Goal: Navigation & Orientation: Find specific page/section

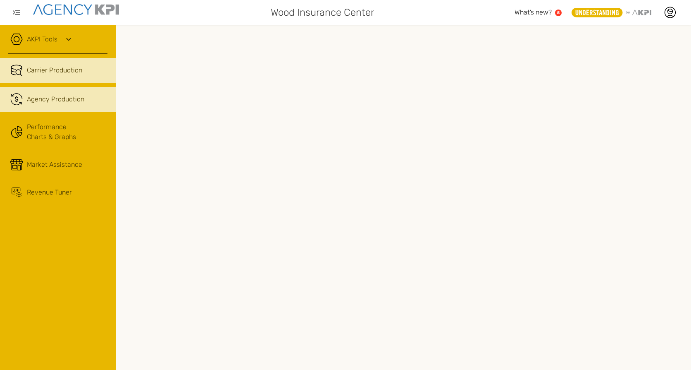
click at [48, 102] on span "Agency Production" at bounding box center [55, 99] width 57 height 10
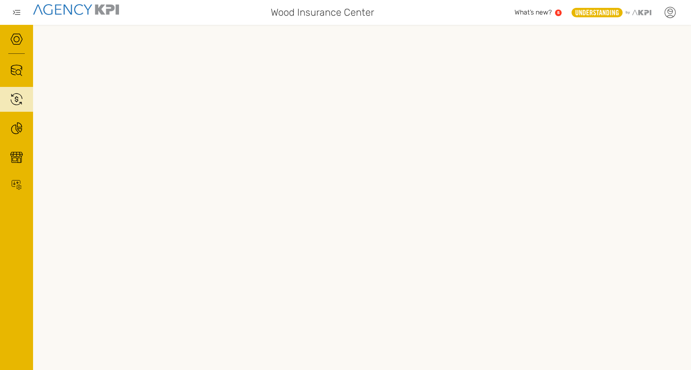
click at [673, 15] on icon at bounding box center [670, 12] width 12 height 12
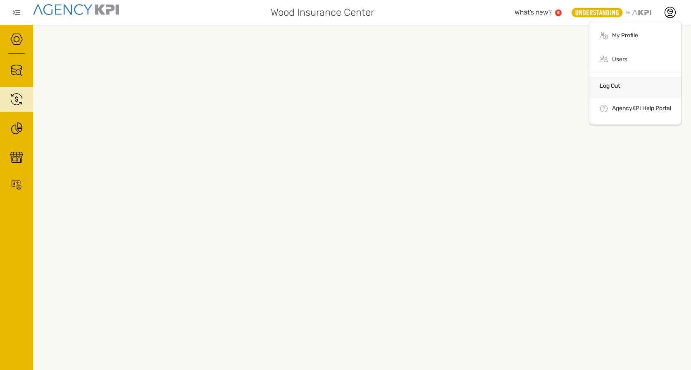
click at [629, 80] on li "Log Out" at bounding box center [636, 86] width 92 height 21
